Goal: Task Accomplishment & Management: Use online tool/utility

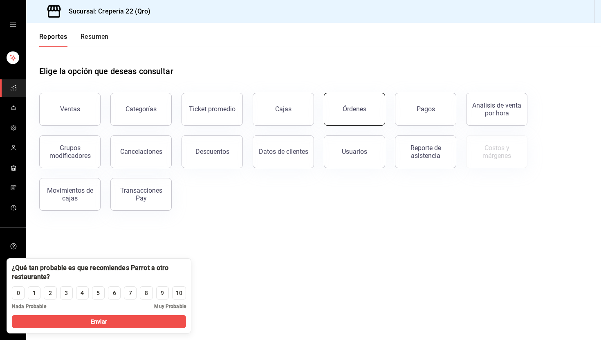
click at [351, 105] on div "Órdenes" at bounding box center [354, 109] width 24 height 8
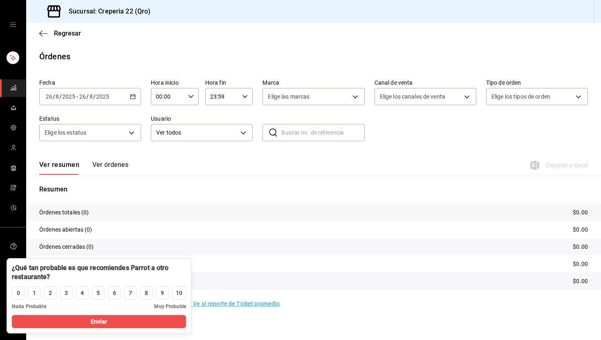
click at [130, 98] on \(Stroke\) "button" at bounding box center [132, 96] width 5 height 4
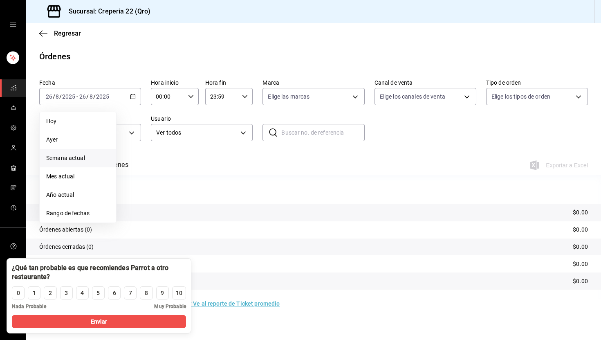
click at [68, 161] on span "Semana actual" at bounding box center [77, 158] width 63 height 9
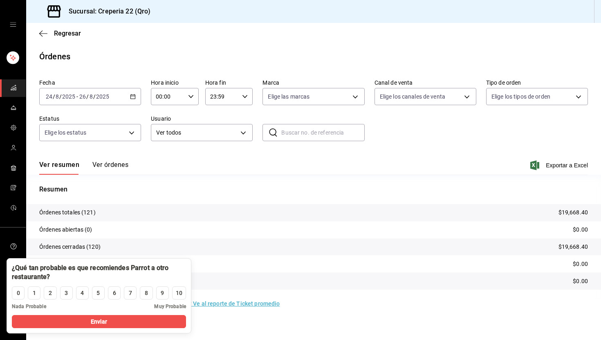
click at [119, 163] on button "Ver órdenes" at bounding box center [110, 168] width 36 height 14
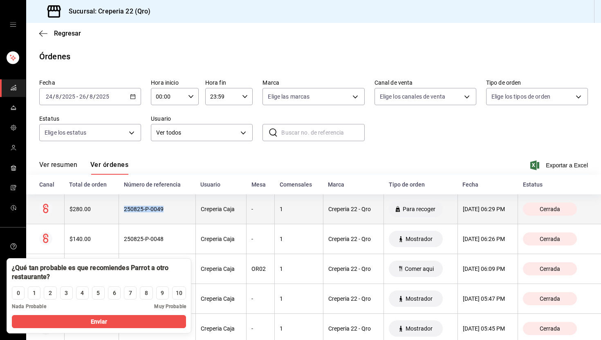
drag, startPoint x: 167, startPoint y: 209, endPoint x: 119, endPoint y: 210, distance: 47.8
click at [119, 210] on th "250825-P-0049" at bounding box center [157, 209] width 77 height 30
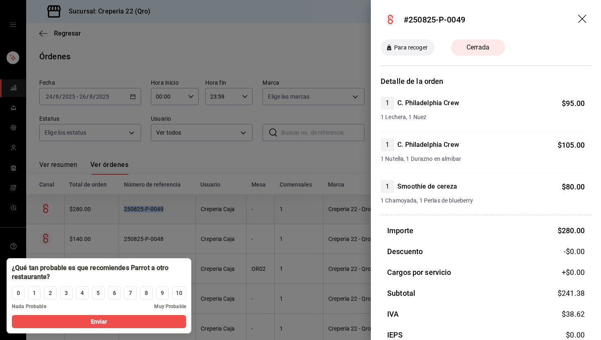
copy div "250825-P-0049"
click at [315, 135] on div at bounding box center [300, 170] width 601 height 340
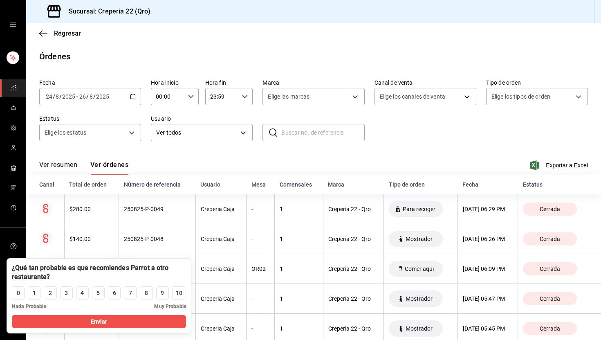
click at [315, 135] on input "text" at bounding box center [322, 132] width 83 height 16
paste input "250825-P-0049"
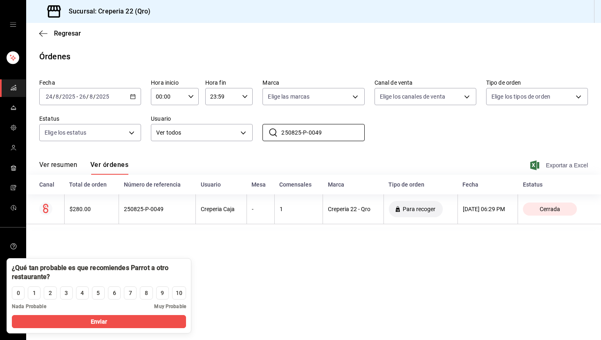
type input "250825-P-0049"
click at [564, 165] on span "Exportar a Excel" at bounding box center [560, 165] width 56 height 10
click at [304, 129] on input "250825-P-0049" at bounding box center [322, 132] width 83 height 16
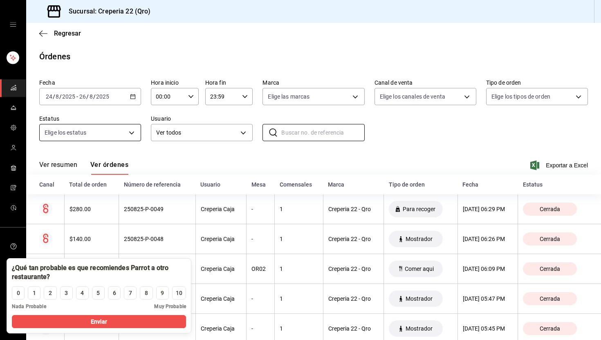
click at [134, 129] on body "Sucursal: Creperia 22 (Qro) Regresar Órdenes Fecha [DATE] [DATE] - [DATE] [DATE…" at bounding box center [300, 170] width 601 height 340
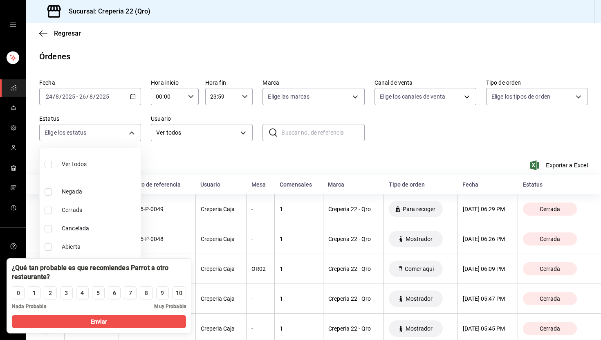
click at [50, 226] on input "checkbox" at bounding box center [48, 228] width 7 height 7
checkbox input "true"
type input "CANCELED"
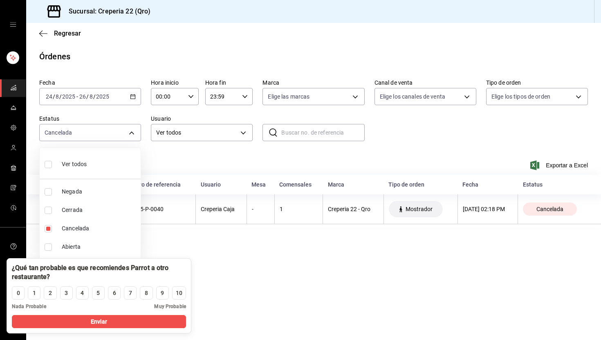
click at [431, 141] on div at bounding box center [300, 170] width 601 height 340
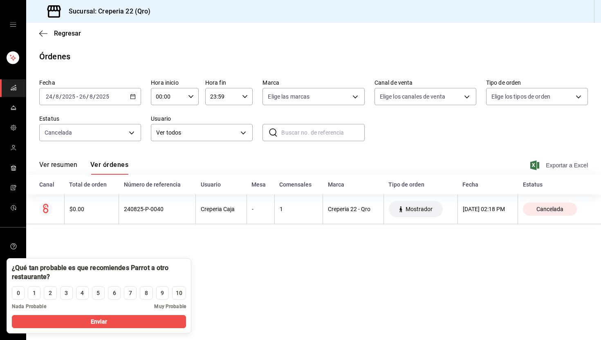
click at [559, 165] on span "Exportar a Excel" at bounding box center [560, 165] width 56 height 10
click at [65, 31] on span "Regresar" at bounding box center [67, 33] width 27 height 8
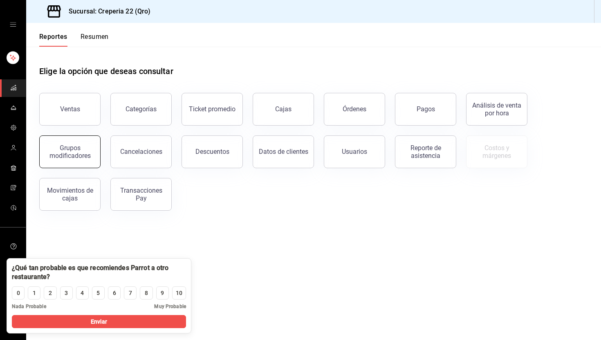
click at [62, 155] on div "Grupos modificadores" at bounding box center [70, 152] width 51 height 16
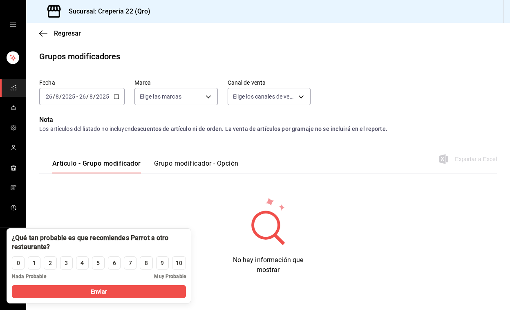
click at [17, 93] on link "mailbox folders" at bounding box center [13, 88] width 26 height 18
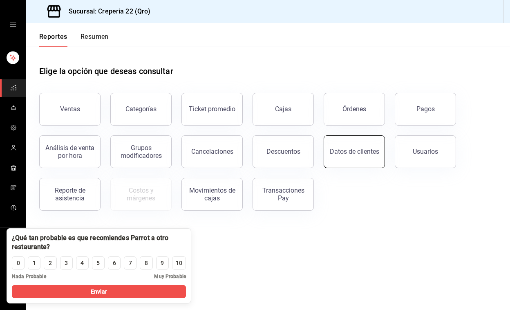
click at [361, 156] on button "Datos de clientes" at bounding box center [354, 151] width 61 height 33
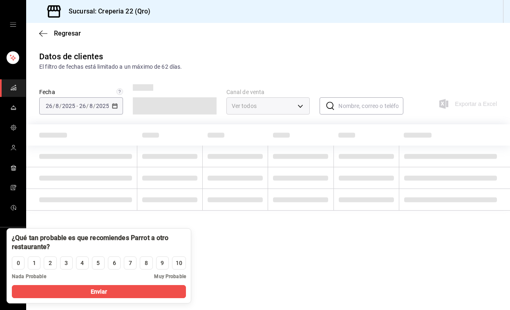
type input "PARROT,DIDI_FOOD,ONLINE"
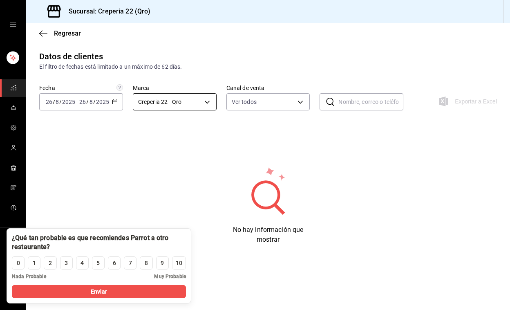
click at [190, 105] on body "Sucursal: Creperia 22 (Qro) Regresar Datos de clientes El filtro de fechas está…" at bounding box center [255, 155] width 510 height 310
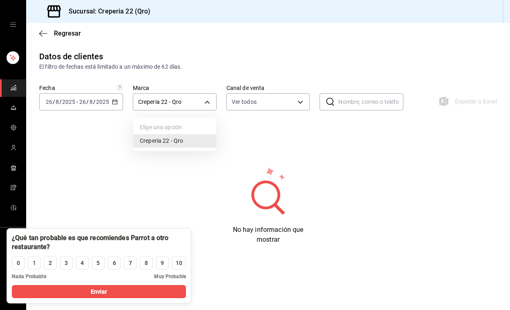
click at [170, 138] on li "Creperia 22 - Qro" at bounding box center [174, 140] width 83 height 13
click at [118, 102] on div "[DATE] [DATE] - [DATE] [DATE]" at bounding box center [81, 101] width 84 height 17
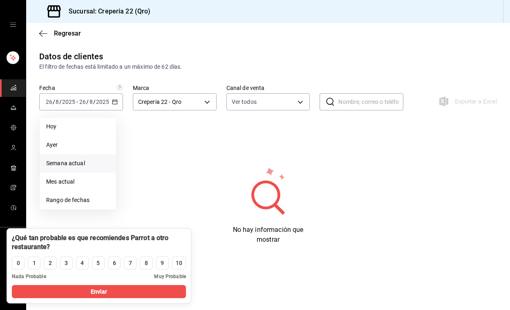
click at [64, 168] on li "Semana actual" at bounding box center [78, 163] width 76 height 18
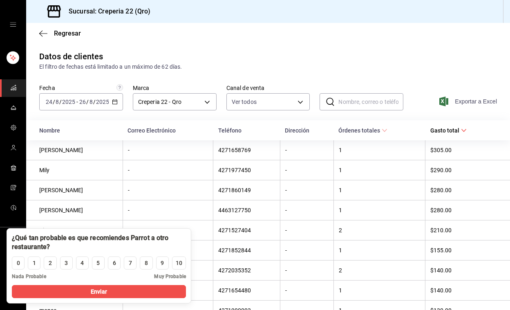
click at [461, 99] on span "Exportar a Excel" at bounding box center [469, 101] width 56 height 10
click at [58, 36] on span "Regresar" at bounding box center [67, 33] width 27 height 8
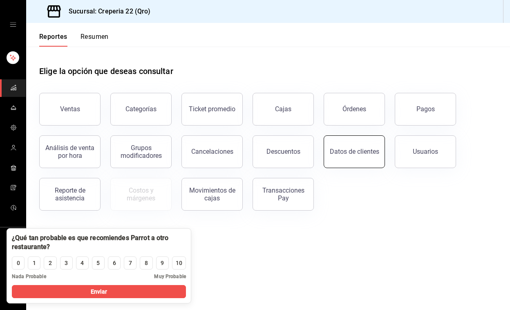
click at [359, 153] on div "Datos de clientes" at bounding box center [354, 152] width 49 height 8
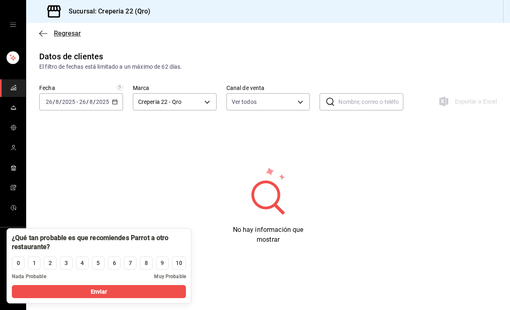
click at [64, 36] on span "Regresar" at bounding box center [67, 33] width 27 height 8
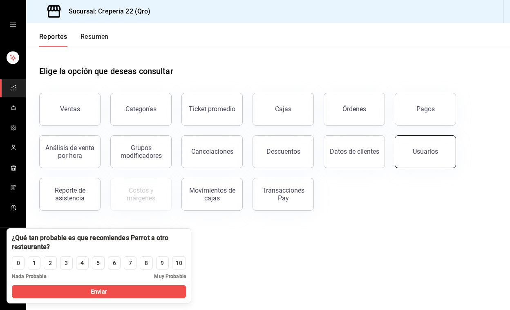
click at [409, 152] on button "Usuarios" at bounding box center [425, 151] width 61 height 33
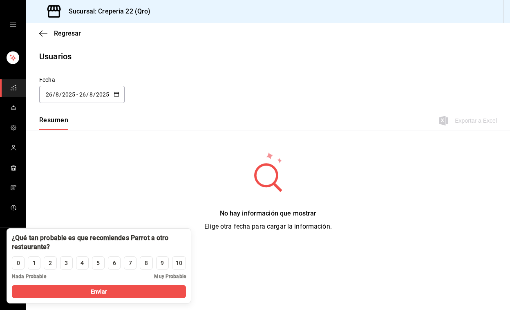
click at [118, 98] on button "button" at bounding box center [117, 94] width 6 height 7
click at [63, 137] on li "Ayer" at bounding box center [77, 139] width 77 height 18
type input "[DATE]"
type input "25"
type input "[DATE]"
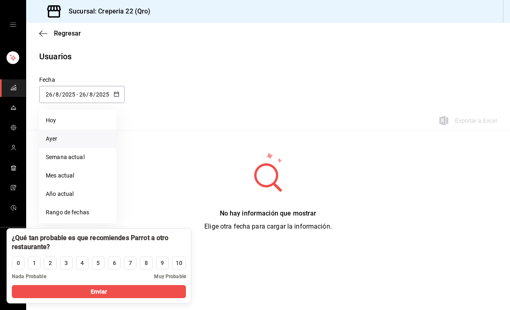
type input "25"
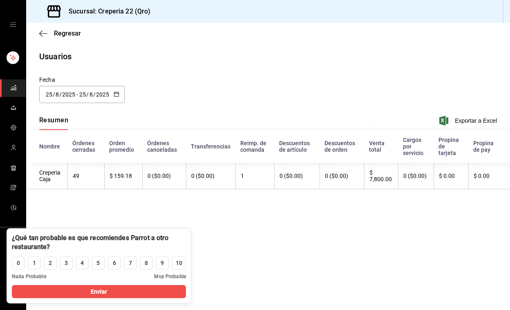
click at [118, 91] on icon "button" at bounding box center [117, 94] width 6 height 6
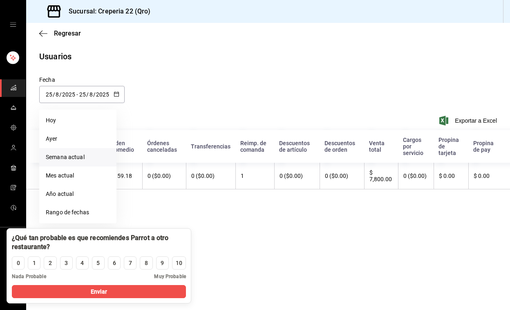
click at [72, 158] on li "Semana actual" at bounding box center [77, 157] width 77 height 18
type input "[DATE]"
type input "24"
type input "[DATE]"
type input "26"
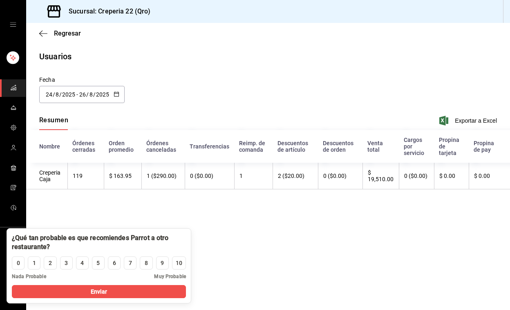
click at [116, 89] on div "[DATE] [DATE] - [DATE] [DATE]" at bounding box center [81, 94] width 85 height 17
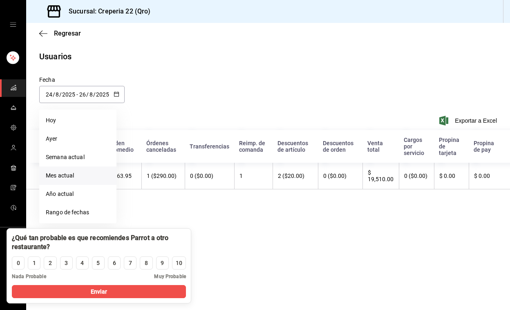
click at [59, 169] on li "Mes actual" at bounding box center [77, 175] width 77 height 18
type input "[DATE]"
type input "1"
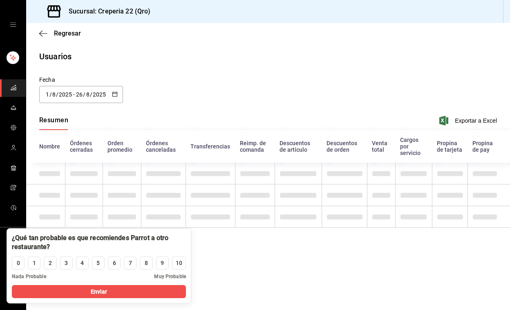
click at [112, 94] on \(Stroke\) "button" at bounding box center [114, 94] width 5 height 4
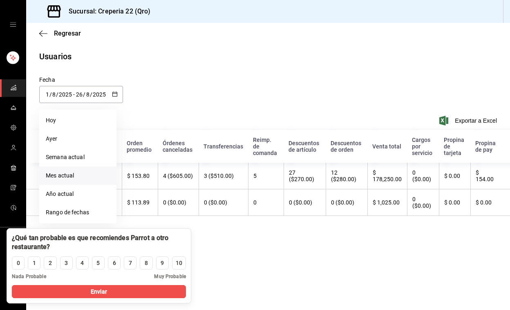
click at [76, 171] on li "Mes actual" at bounding box center [77, 175] width 77 height 18
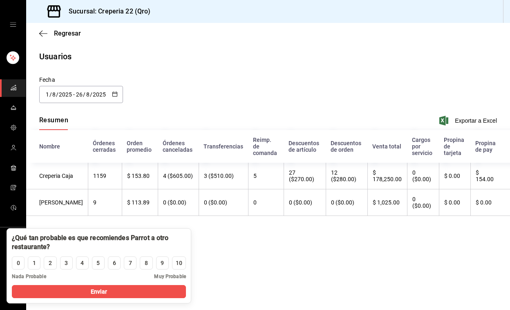
click at [102, 100] on div "[DATE] [DATE] - [DATE] [DATE]" at bounding box center [81, 94] width 84 height 17
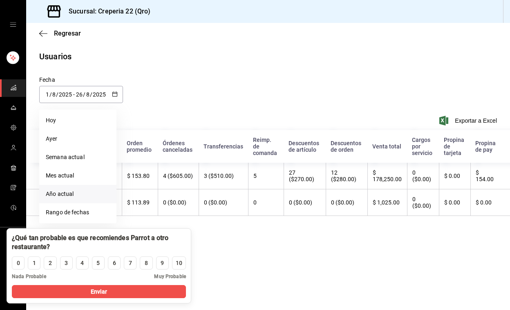
click at [72, 187] on li "Año actual" at bounding box center [77, 194] width 77 height 18
type input "[DATE]"
type input "1"
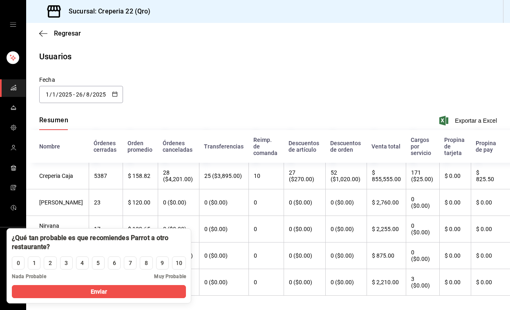
scroll to position [14, 0]
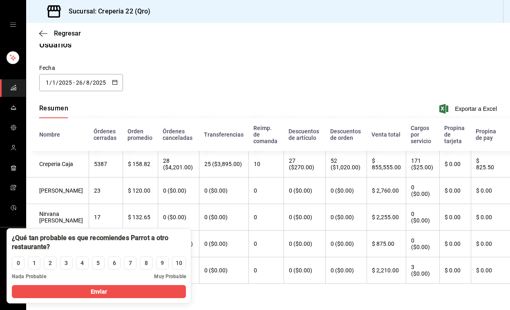
click at [122, 79] on div "[DATE] [DATE] - [DATE] [DATE]" at bounding box center [81, 82] width 84 height 17
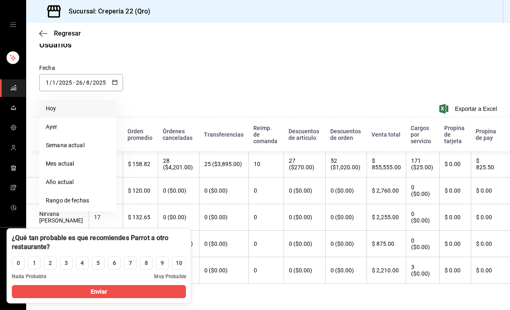
click at [76, 110] on li "Hoy" at bounding box center [77, 108] width 77 height 18
type input "[DATE]"
type input "26"
type input "8"
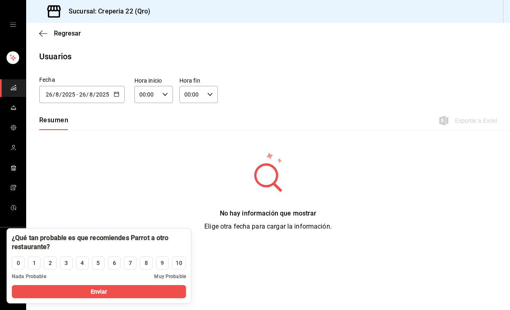
click at [120, 93] on div "[DATE] [DATE] - [DATE] [DATE]" at bounding box center [81, 94] width 85 height 17
click at [76, 132] on li "Ayer" at bounding box center [77, 139] width 77 height 18
type input "[DATE]"
type input "25"
type input "[DATE]"
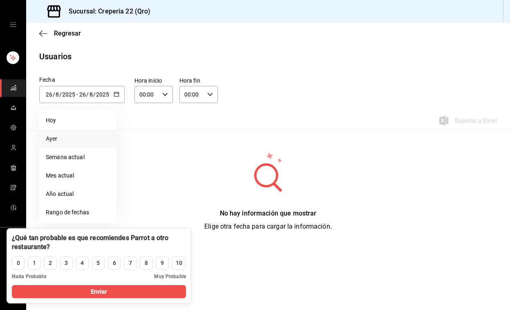
type input "25"
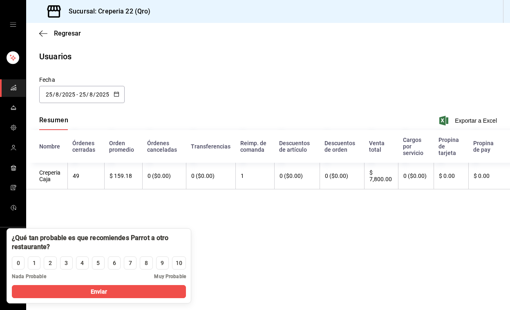
click at [109, 100] on div "[DATE] [DATE] - [DATE] [DATE]" at bounding box center [81, 94] width 85 height 17
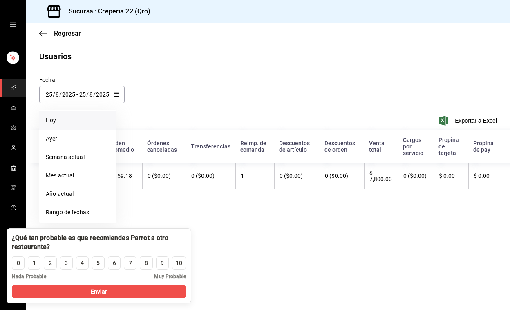
click at [69, 117] on li "Hoy" at bounding box center [77, 120] width 77 height 18
type input "[DATE]"
type input "26"
type input "[DATE]"
type input "26"
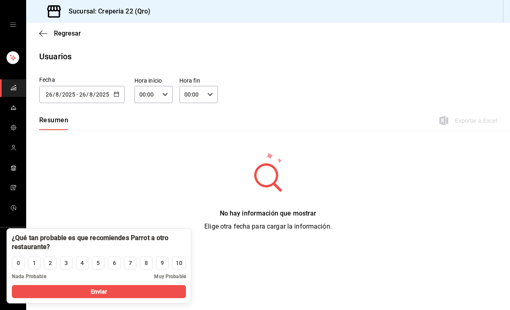
click at [120, 92] on div "[DATE] [DATE] - [DATE] [DATE]" at bounding box center [81, 94] width 85 height 17
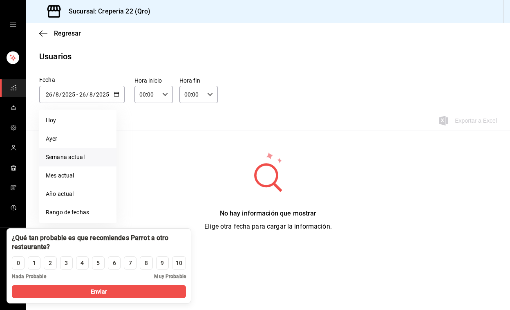
click at [89, 156] on li "Semana actual" at bounding box center [77, 157] width 77 height 18
type input "[DATE]"
type input "24"
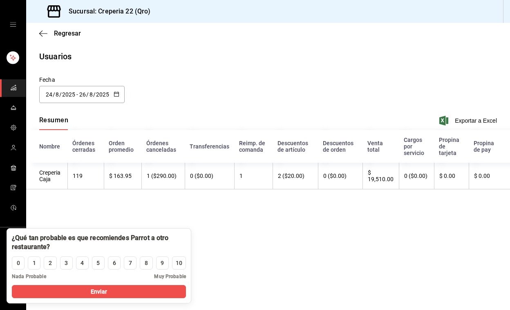
click at [117, 93] on icon "button" at bounding box center [117, 94] width 6 height 6
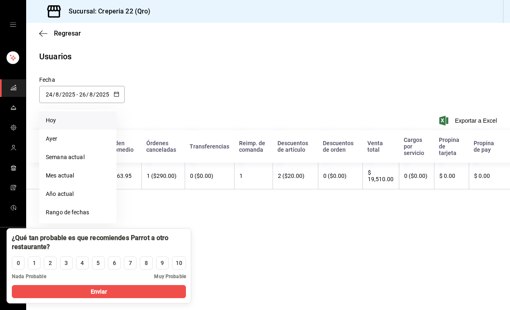
click at [84, 119] on li "Hoy" at bounding box center [77, 120] width 77 height 18
type input "[DATE]"
type input "26"
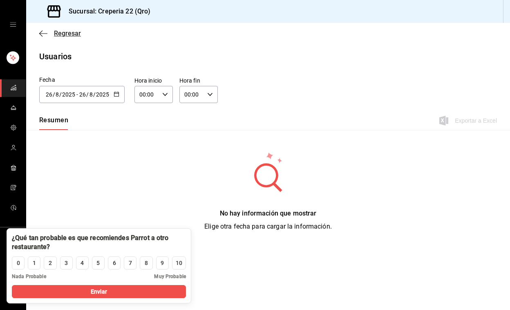
click at [74, 33] on span "Regresar" at bounding box center [67, 33] width 27 height 8
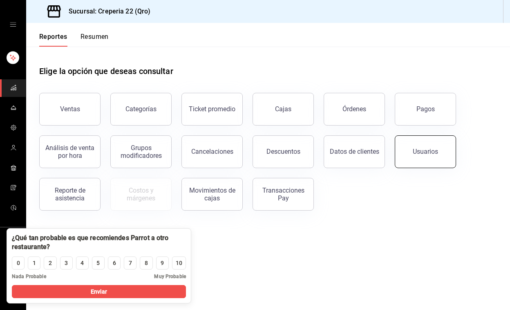
click at [407, 154] on button "Usuarios" at bounding box center [425, 151] width 61 height 33
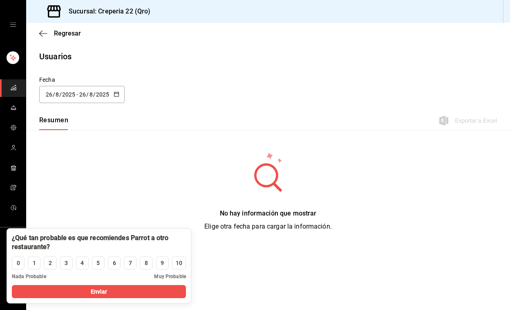
click at [117, 96] on icon "button" at bounding box center [117, 94] width 6 height 6
click at [93, 125] on li "Hoy" at bounding box center [77, 120] width 77 height 18
click at [120, 90] on div "[DATE] [DATE] - [DATE] [DATE]" at bounding box center [81, 94] width 85 height 17
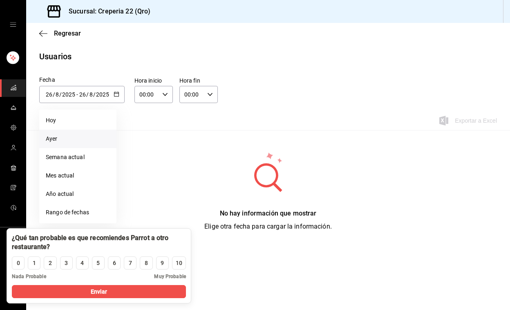
click at [83, 141] on li "Ayer" at bounding box center [77, 139] width 77 height 18
type input "[DATE]"
type input "25"
type input "[DATE]"
type input "25"
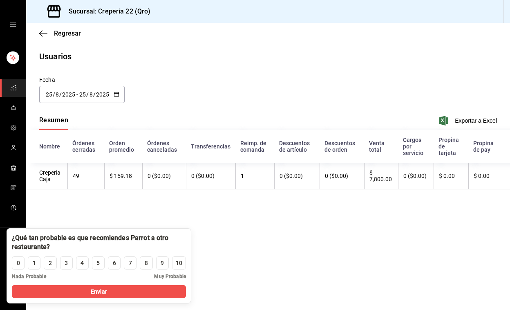
click at [120, 97] on div "[DATE] [DATE] - [DATE] [DATE]" at bounding box center [81, 94] width 85 height 17
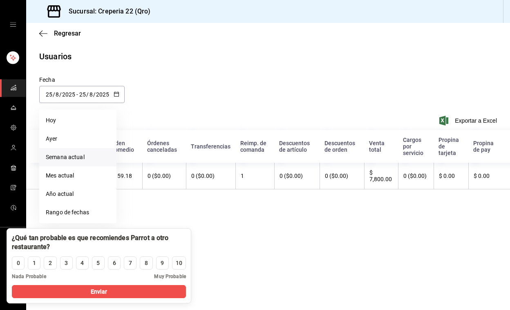
click at [86, 161] on li "Semana actual" at bounding box center [77, 157] width 77 height 18
type input "[DATE]"
type input "24"
type input "[DATE]"
type input "26"
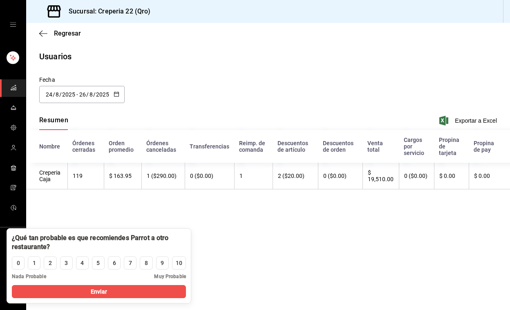
click at [118, 92] on icon "button" at bounding box center [117, 94] width 6 height 6
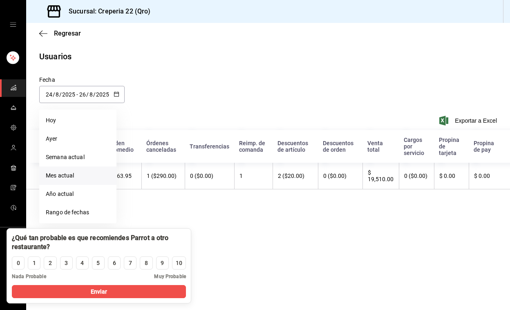
click at [85, 183] on li "Mes actual" at bounding box center [77, 175] width 77 height 18
type input "[DATE]"
type input "1"
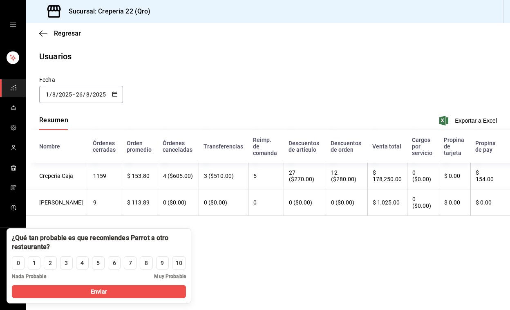
click at [119, 94] on div "[DATE] [DATE] - [DATE] [DATE]" at bounding box center [81, 94] width 84 height 17
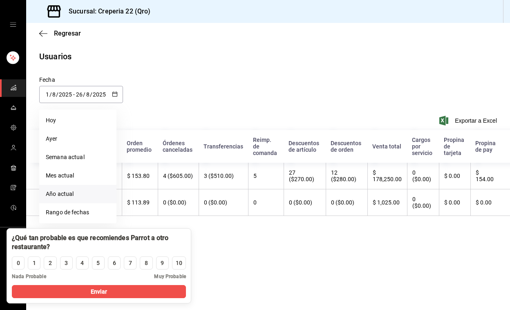
click at [78, 196] on li "Año actual" at bounding box center [77, 194] width 77 height 18
type input "[DATE]"
type input "1"
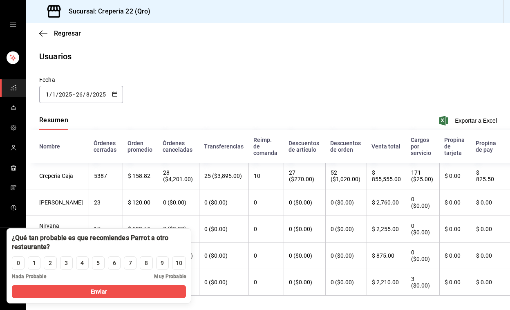
click at [117, 90] on div "[DATE] [DATE] - [DATE] [DATE]" at bounding box center [81, 94] width 84 height 17
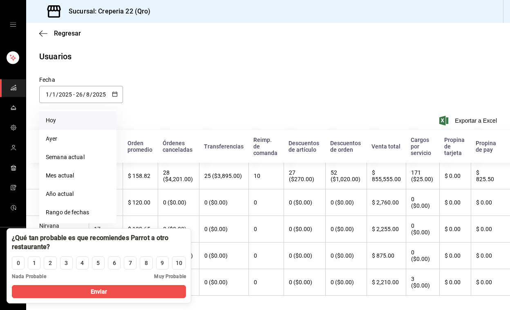
click at [84, 114] on li "Hoy" at bounding box center [77, 120] width 77 height 18
type input "[DATE]"
type input "26"
type input "8"
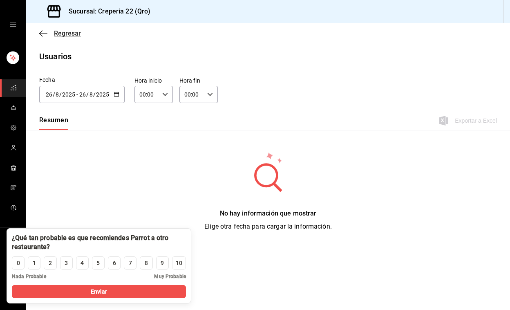
click at [74, 30] on span "Regresar" at bounding box center [67, 33] width 27 height 8
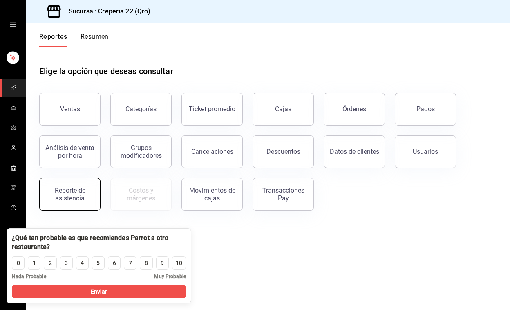
click at [54, 188] on div "Reporte de asistencia" at bounding box center [70, 194] width 51 height 16
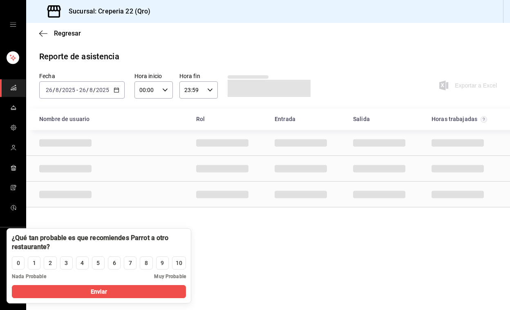
click at [169, 89] on div "00:00 Hora inicio" at bounding box center [153, 89] width 38 height 17
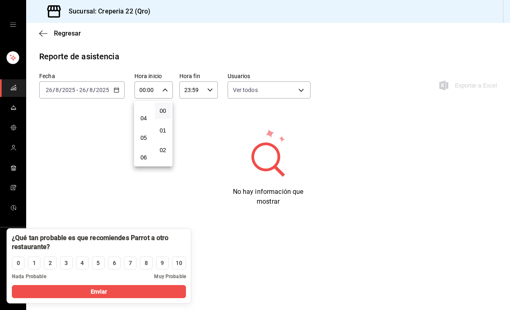
scroll to position [72, 0]
click at [208, 91] on div at bounding box center [255, 155] width 510 height 310
click at [208, 91] on icon "button" at bounding box center [210, 90] width 6 height 6
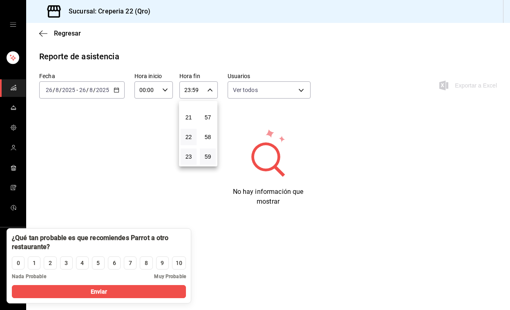
scroll to position [0, 0]
click at [189, 134] on button "01" at bounding box center [189, 130] width 16 height 16
type input "01:59"
click at [164, 59] on div at bounding box center [255, 155] width 510 height 310
click at [168, 85] on div "00:00 Hora inicio" at bounding box center [153, 89] width 38 height 17
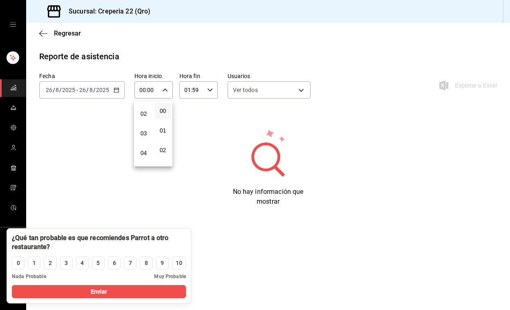
scroll to position [45, 0]
click at [145, 141] on span "04" at bounding box center [144, 144] width 6 height 7
type input "04:00"
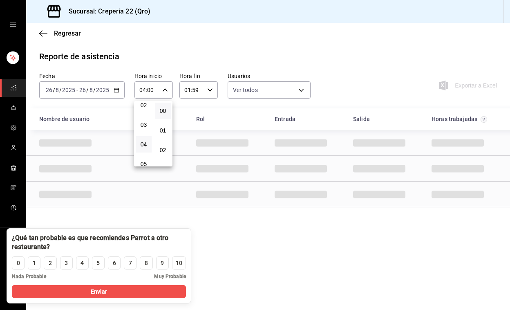
click at [188, 30] on div at bounding box center [255, 155] width 510 height 310
